Goal: Task Accomplishment & Management: Manage account settings

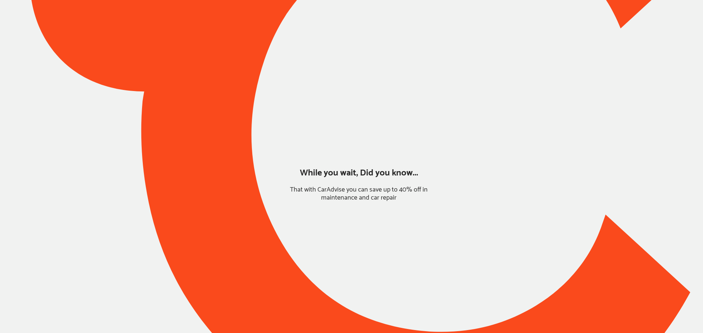
type input "*****"
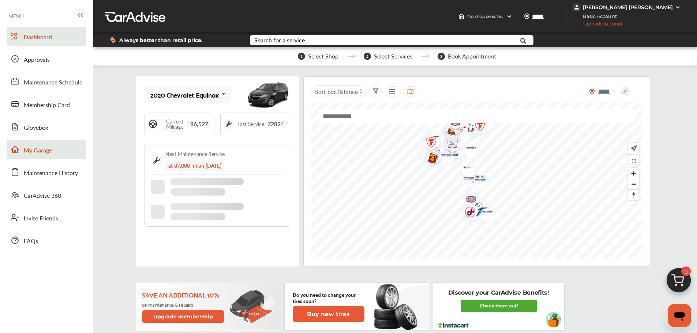
drag, startPoint x: 51, startPoint y: 150, endPoint x: 62, endPoint y: 150, distance: 11.7
click at [51, 150] on span "My Garage" at bounding box center [38, 151] width 28 height 10
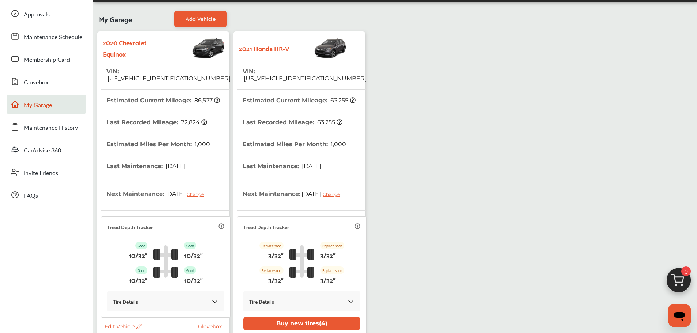
scroll to position [137, 0]
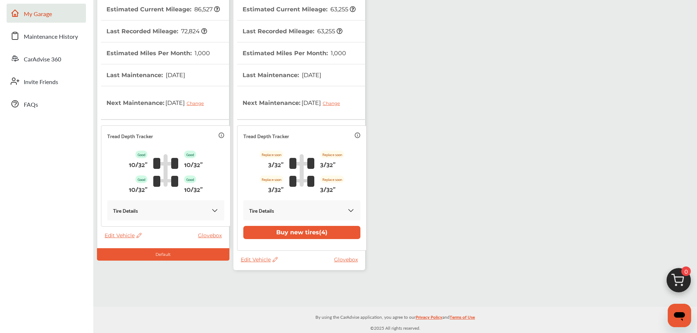
click at [259, 259] on span "Edit Vehicle" at bounding box center [259, 260] width 37 height 7
click at [279, 287] on div "Use this vehicle" at bounding box center [292, 289] width 66 height 11
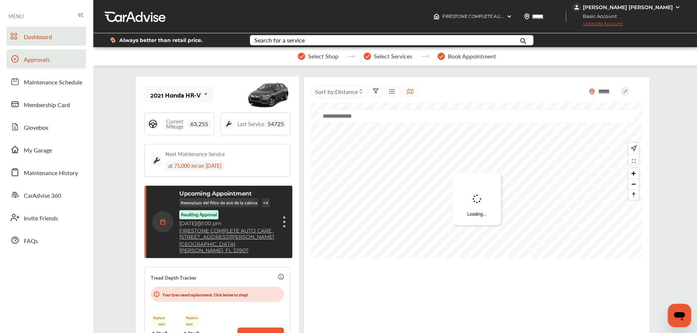
click at [36, 63] on span "Approvals" at bounding box center [37, 60] width 26 height 10
